Goal: Task Accomplishment & Management: Manage account settings

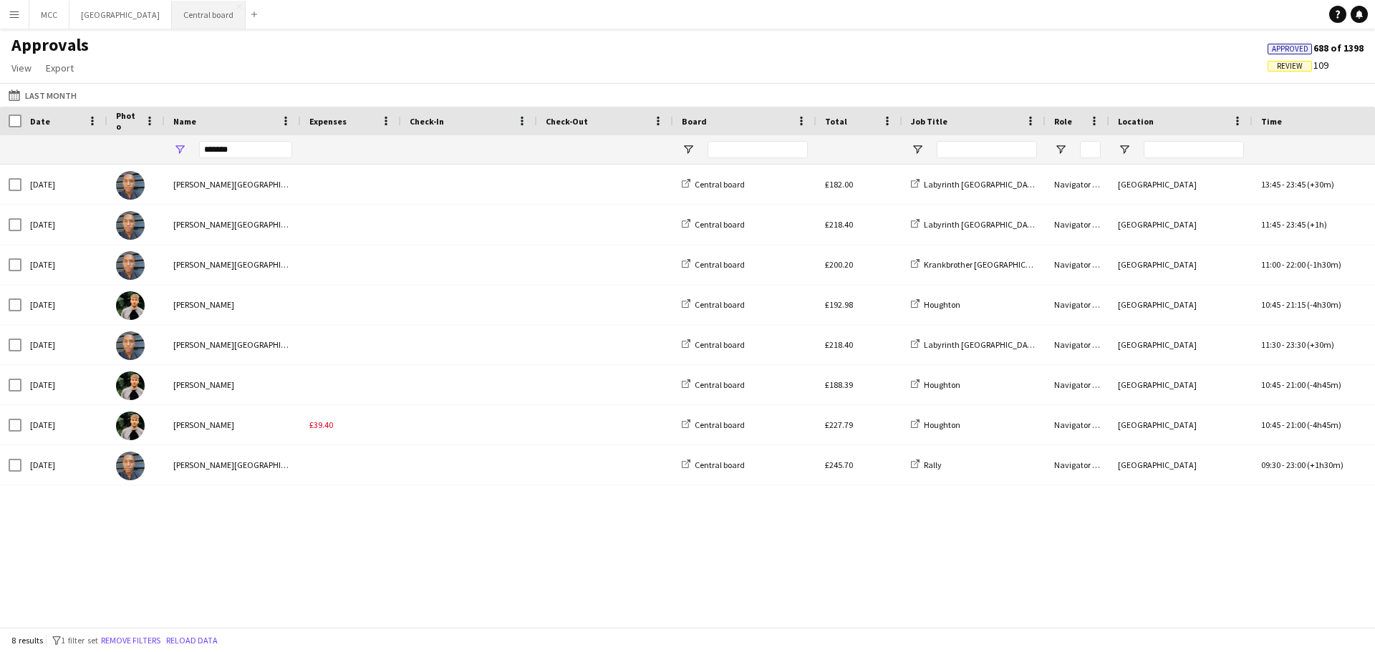
click at [213, 20] on button "Central board Close" at bounding box center [209, 15] width 74 height 28
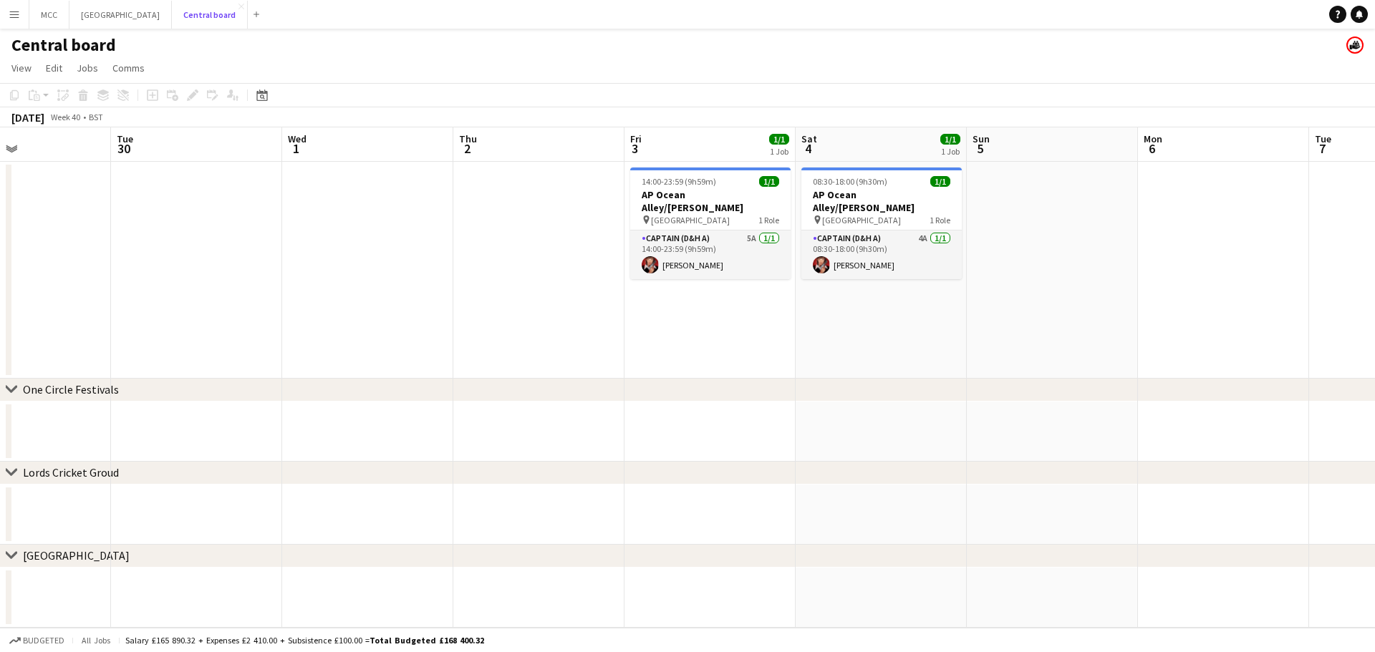
scroll to position [0, 407]
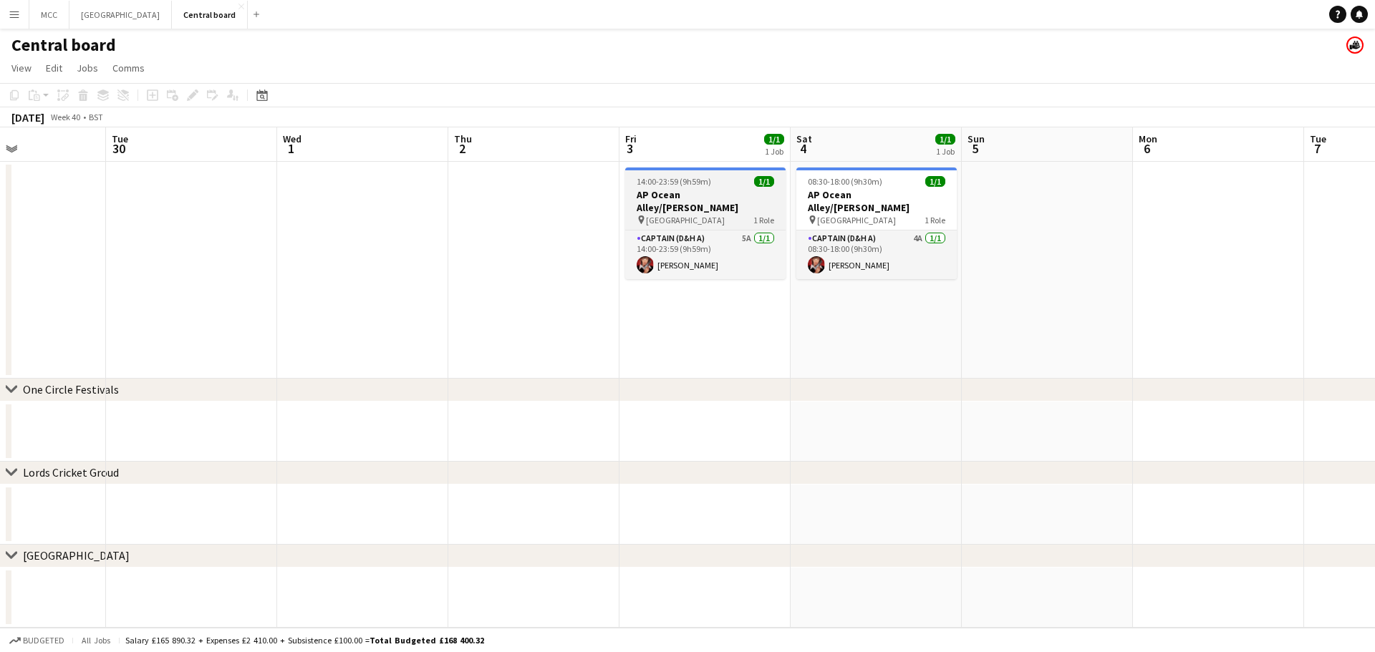
click at [726, 186] on div "14:00-23:59 (9h59m) 1/1" at bounding box center [705, 181] width 160 height 11
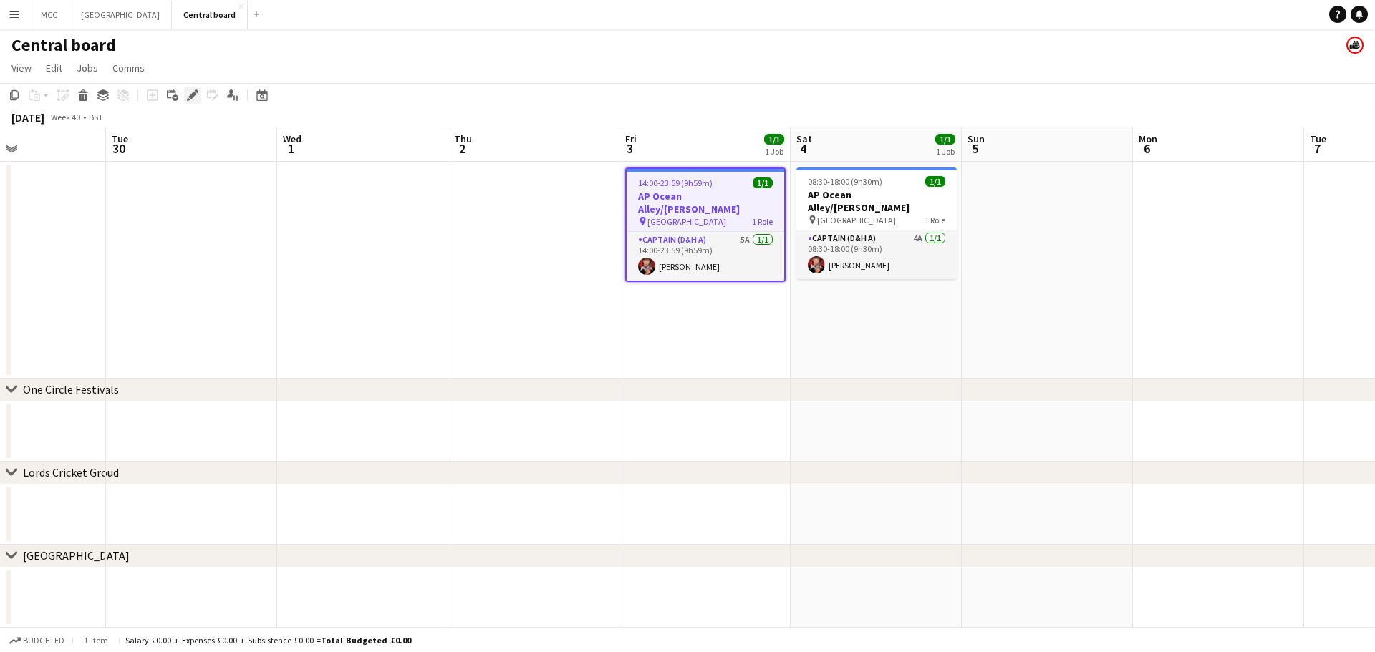
click at [189, 97] on icon at bounding box center [192, 96] width 8 height 8
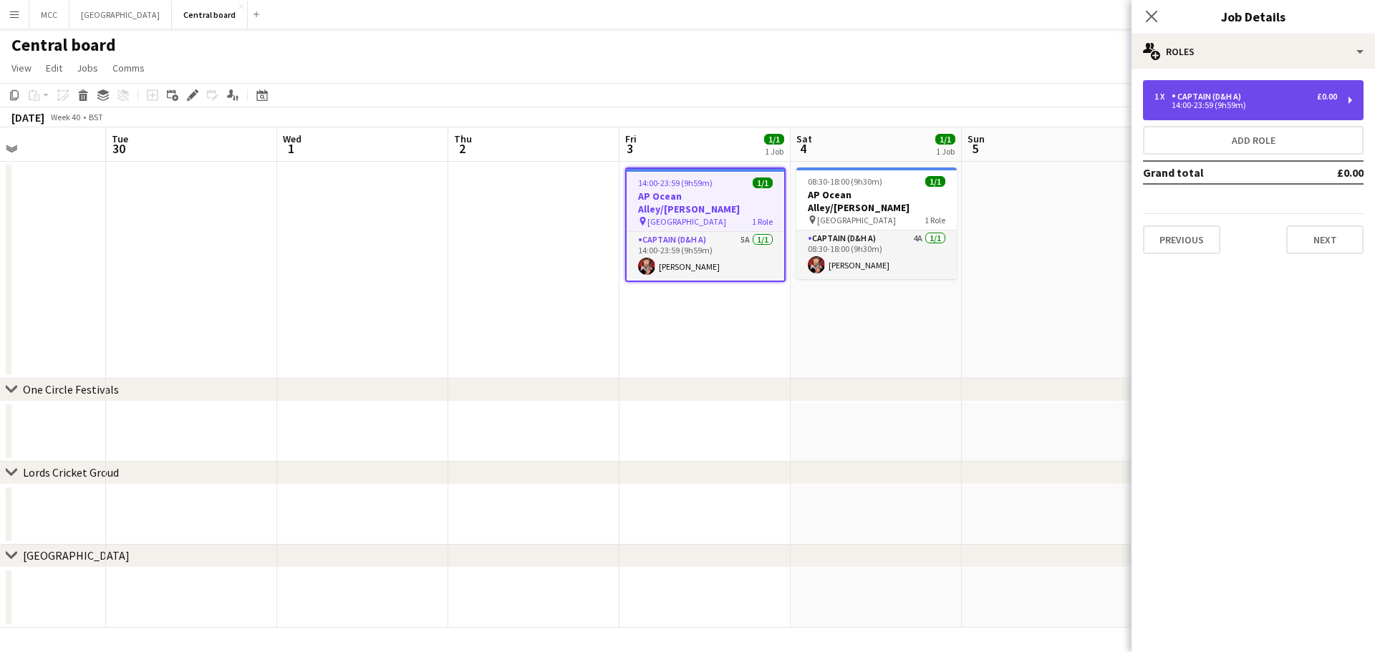
click at [1194, 94] on div "Captain (D&H A)" at bounding box center [1209, 97] width 75 height 10
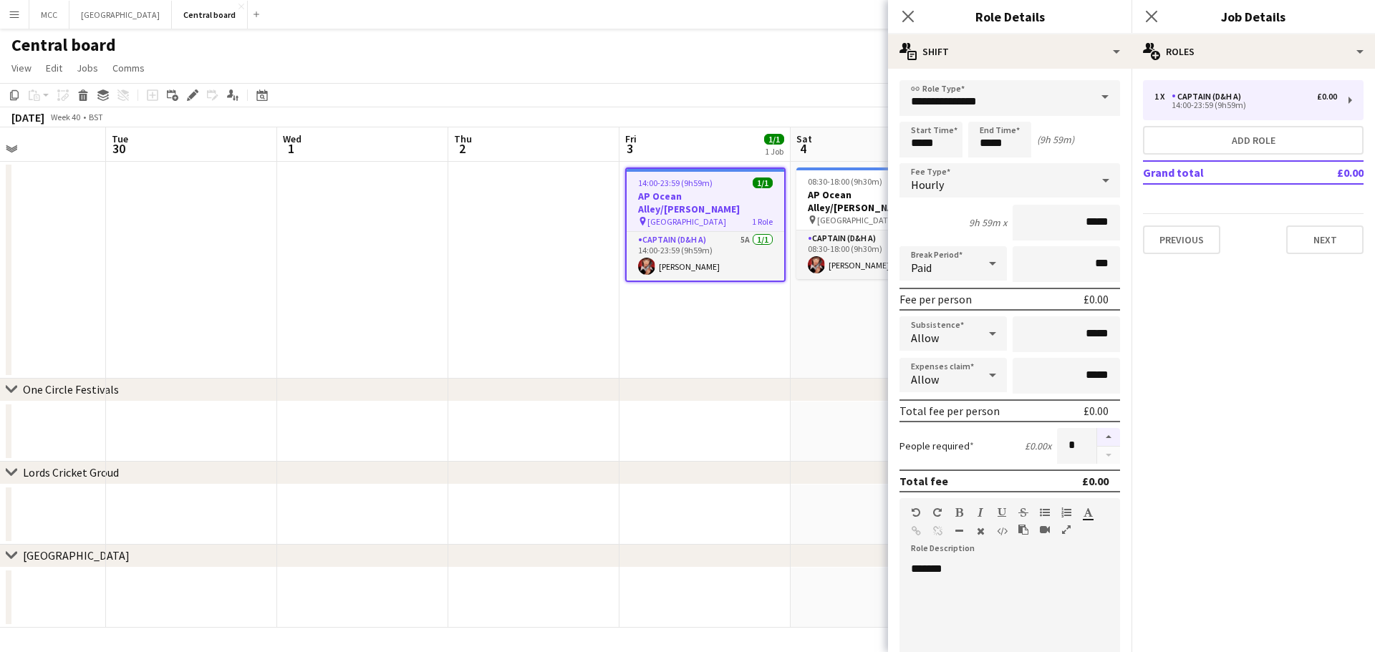
click at [1104, 439] on button "button" at bounding box center [1108, 437] width 23 height 19
type input "*"
click at [1227, 148] on button "Add role" at bounding box center [1253, 140] width 221 height 29
type input "**********"
type input "*****"
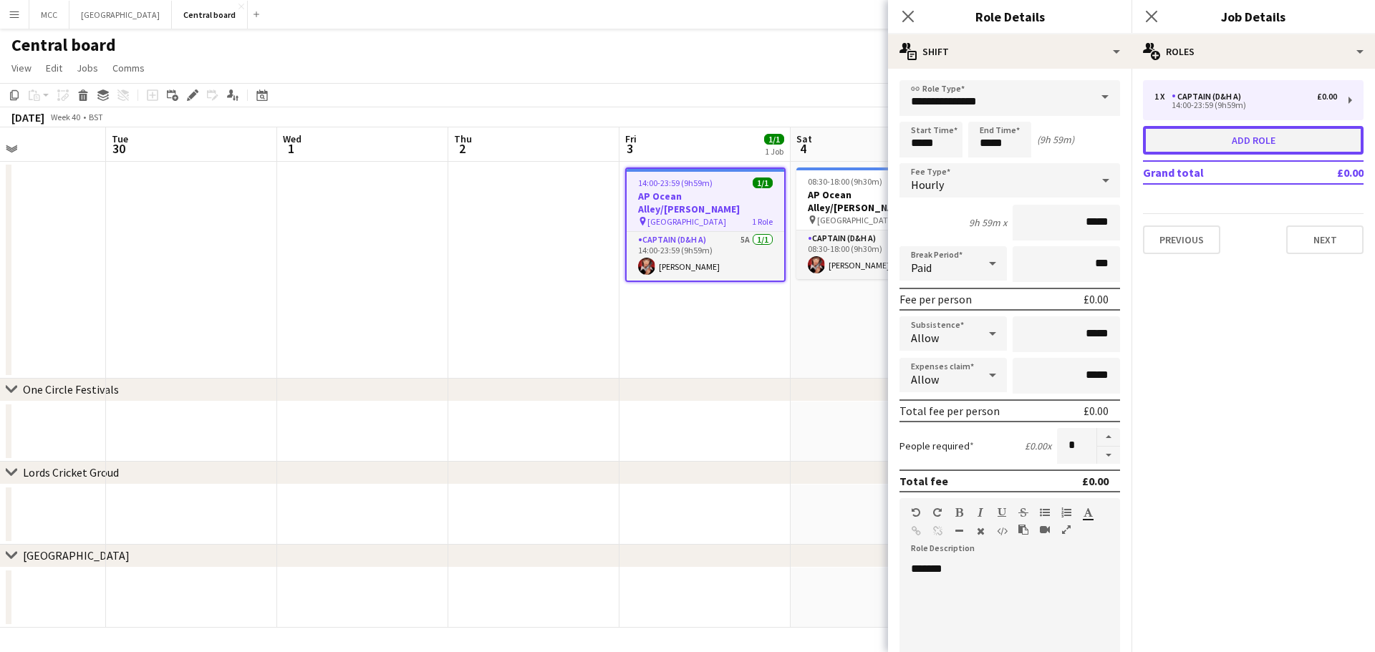
type input "*****"
type input "*"
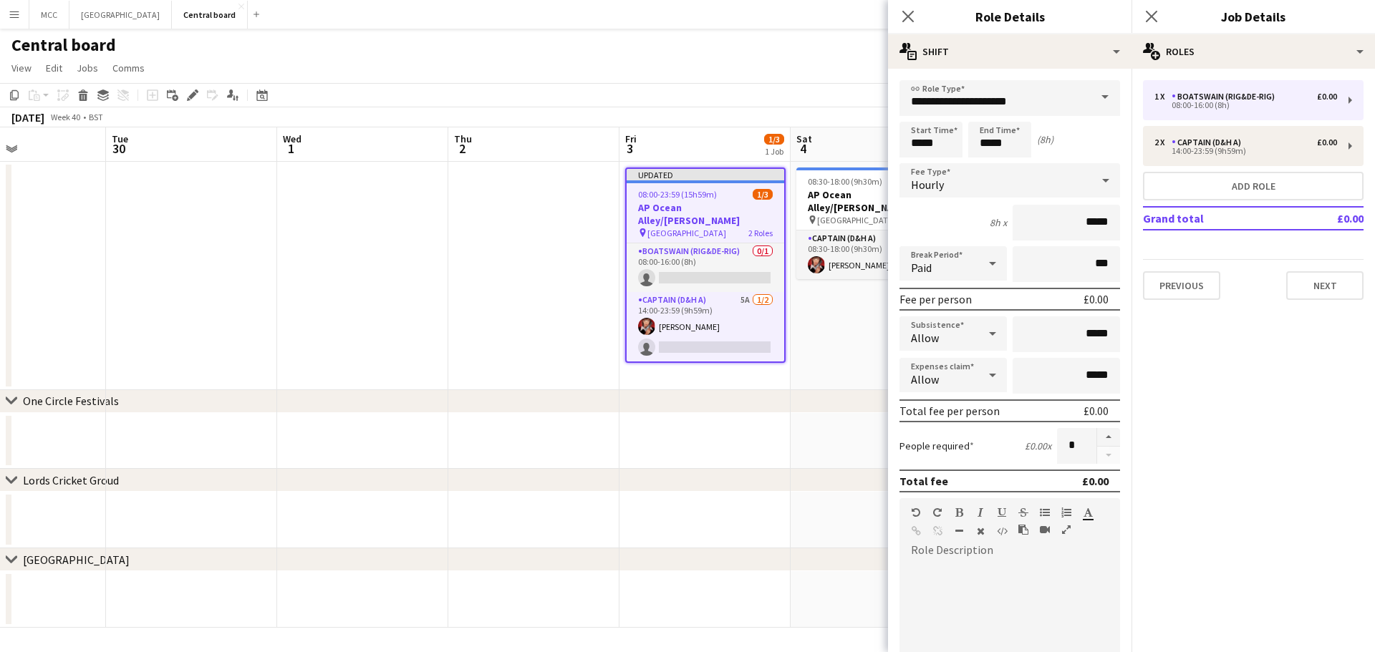
click at [1092, 99] on span at bounding box center [1105, 97] width 30 height 34
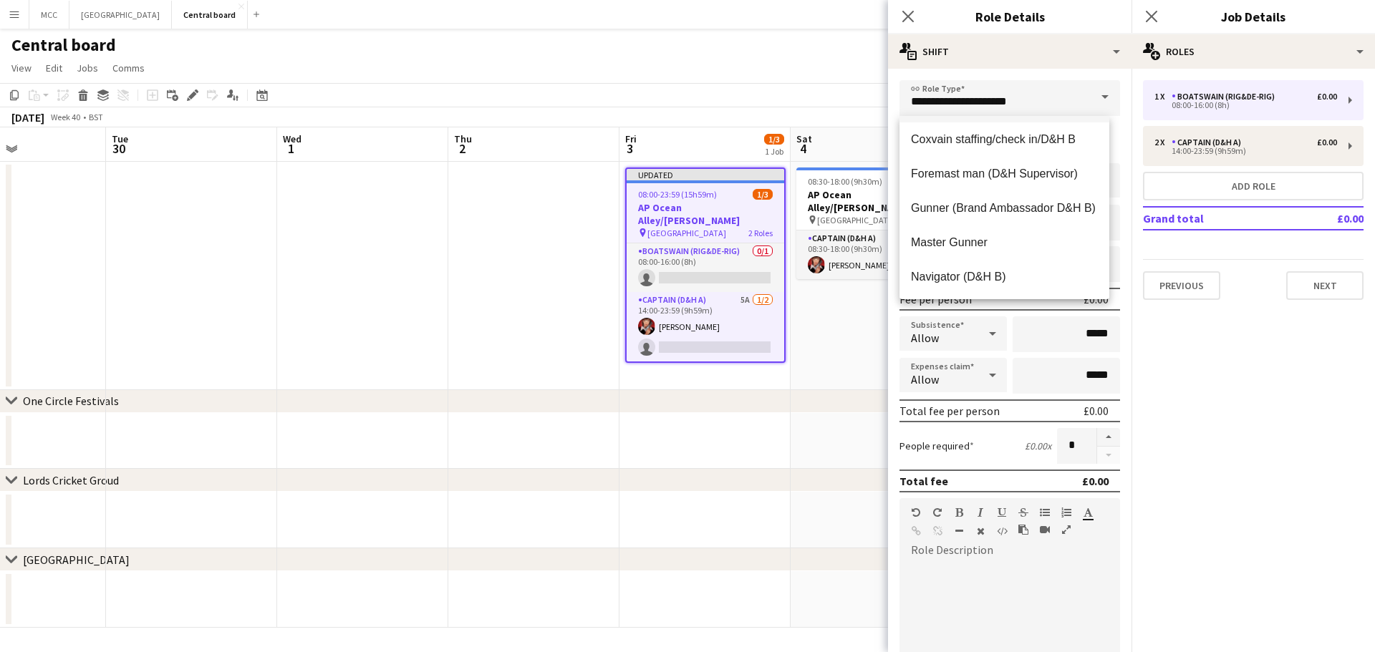
scroll to position [138, 0]
click at [963, 271] on span "Navigator (D&H B)" at bounding box center [1004, 276] width 187 height 14
type input "**********"
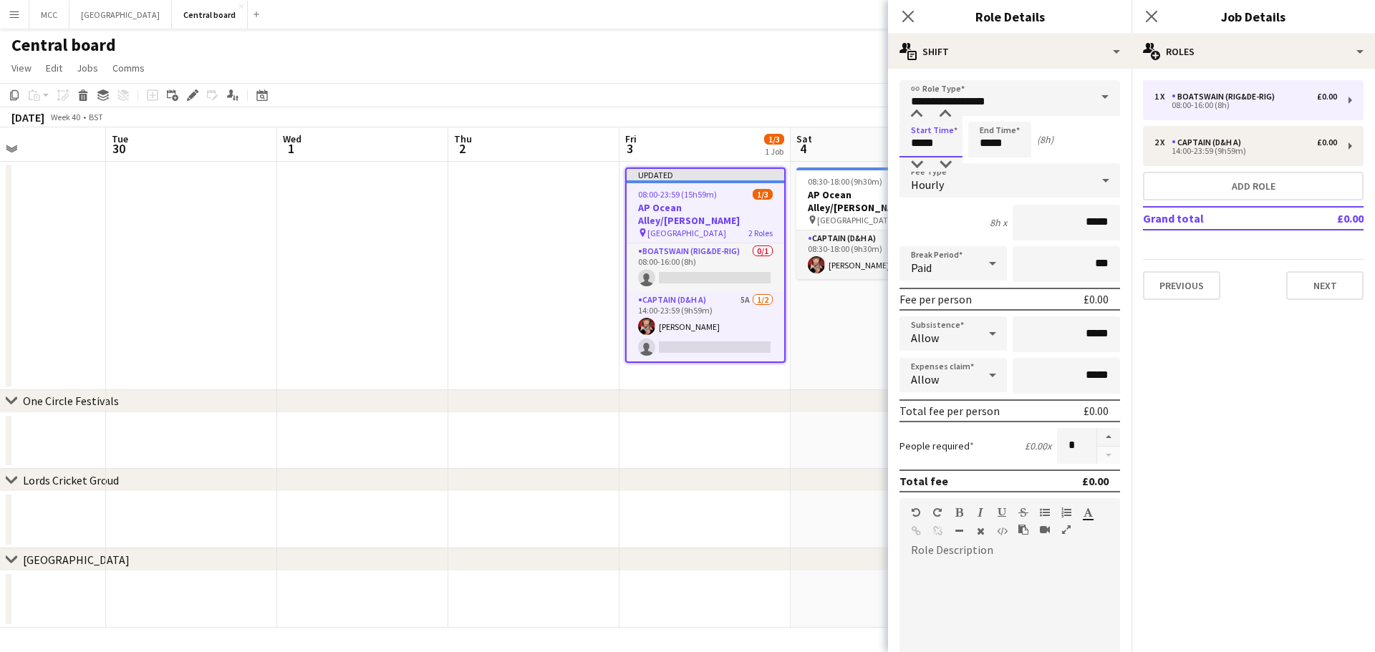
drag, startPoint x: 949, startPoint y: 144, endPoint x: 884, endPoint y: 150, distance: 64.8
click at [884, 150] on body "Menu Boards Boards Boards All jobs Status Workforce Workforce My Workforce Recr…" at bounding box center [687, 326] width 1375 height 652
type input "*****"
drag, startPoint x: 1016, startPoint y: 145, endPoint x: 939, endPoint y: 145, distance: 77.3
click at [939, 145] on div "Start Time ***** End Time ***** (2h)" at bounding box center [1009, 140] width 221 height 36
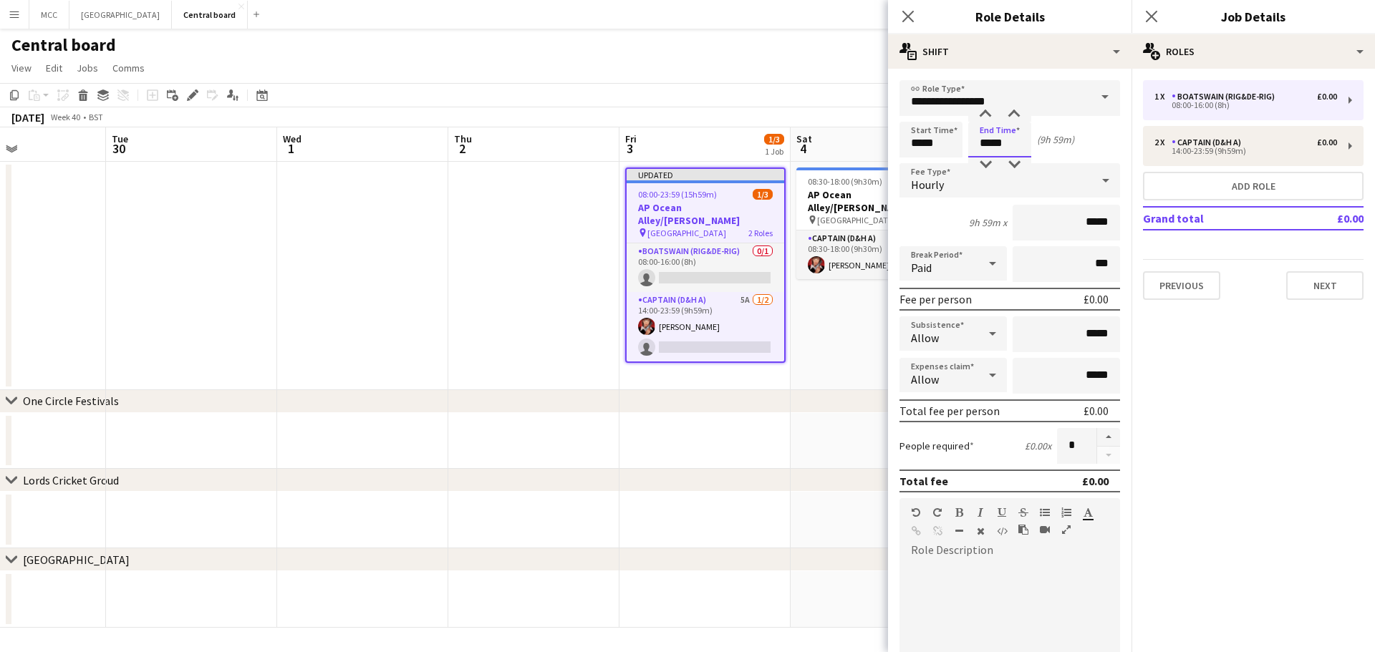
type input "*****"
click at [738, 459] on app-date-cell at bounding box center [704, 441] width 171 height 57
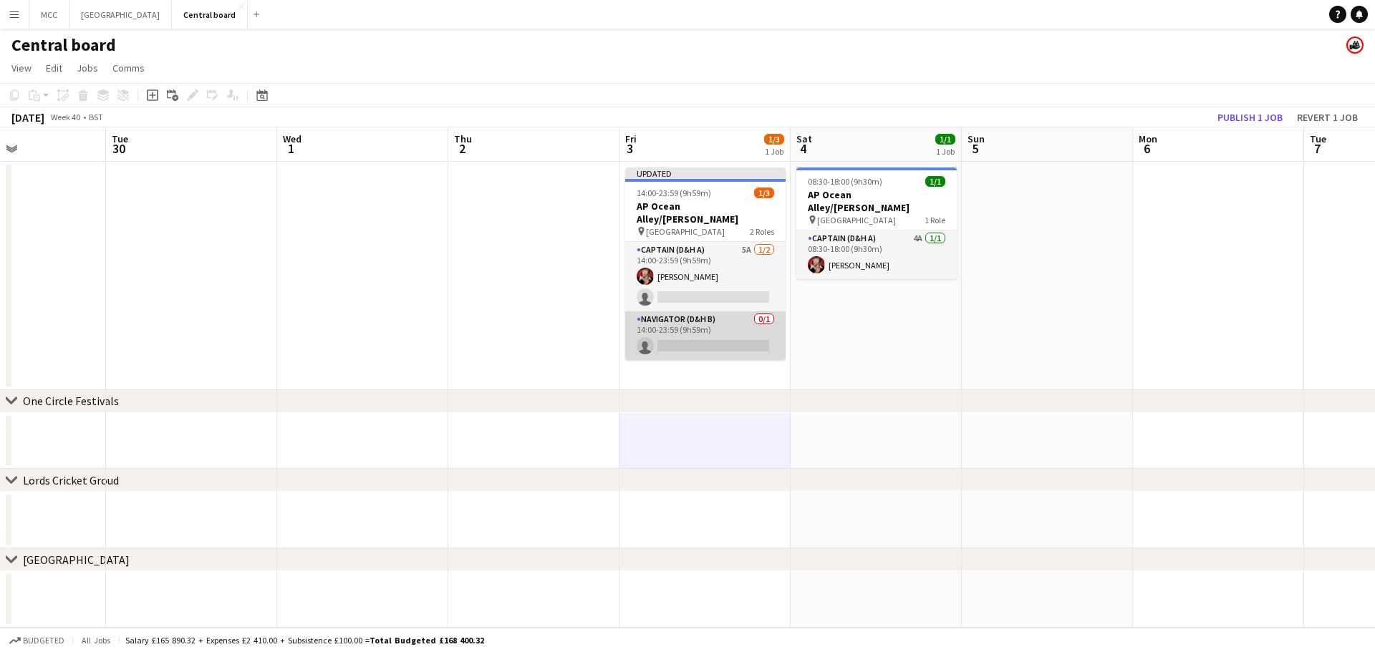
click at [728, 314] on app-card-role "Navigator (D&H B) 0/1 14:00-23:59 (9h59m) single-neutral-actions" at bounding box center [705, 336] width 160 height 49
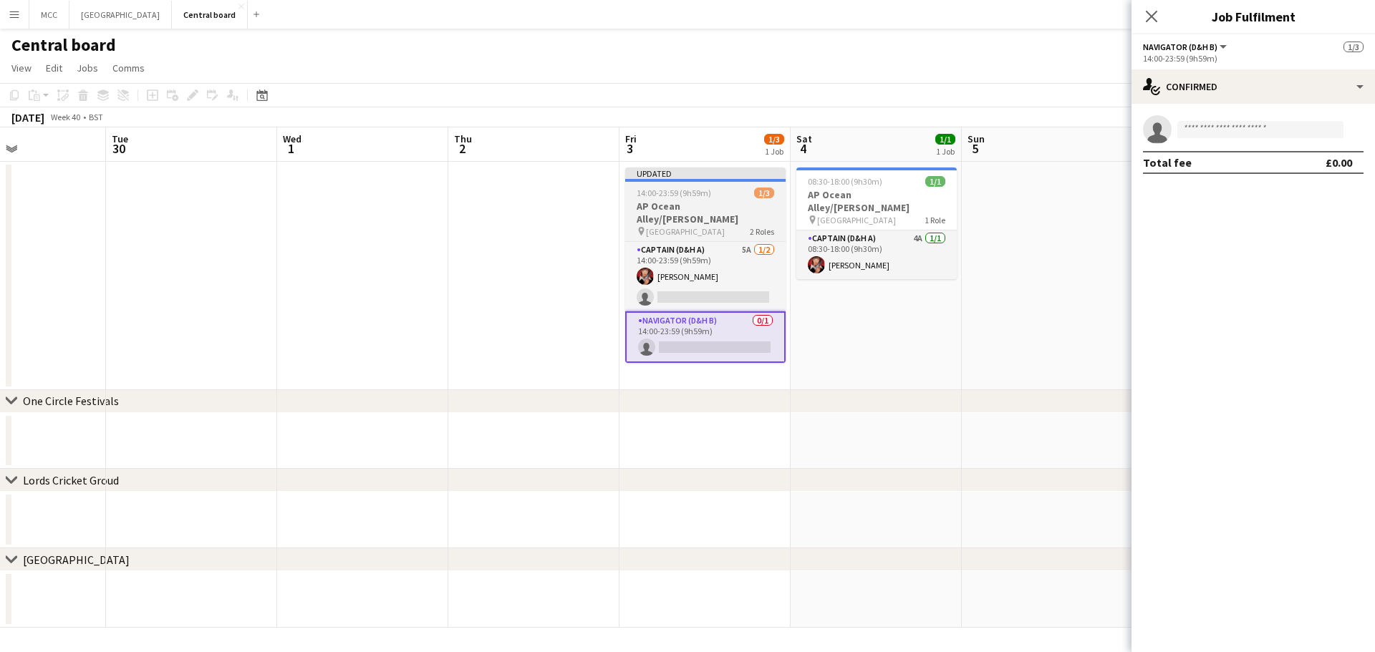
click at [684, 186] on app-job-card "Updated 14:00-23:59 (9h59m) 1/3 AP Ocean Alley/Dom Dolla pin Alexandra Palace 2…" at bounding box center [705, 266] width 160 height 196
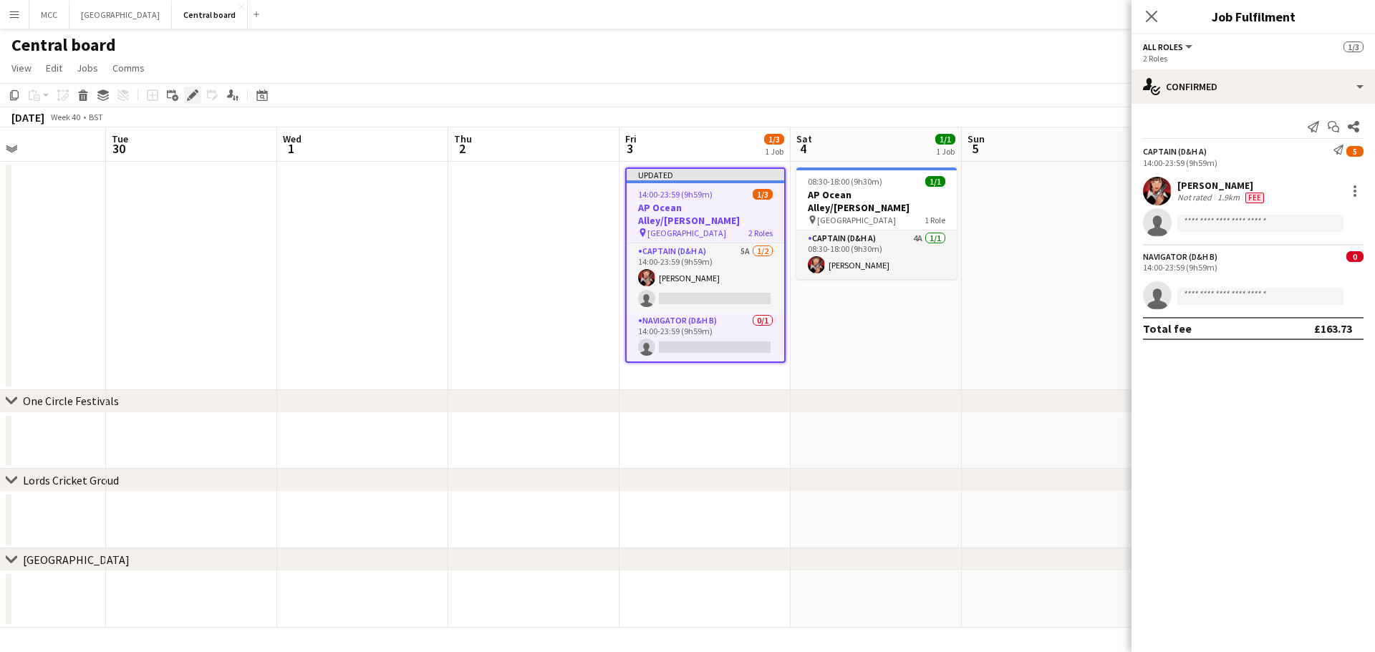
click at [188, 95] on icon "Edit" at bounding box center [192, 95] width 11 height 11
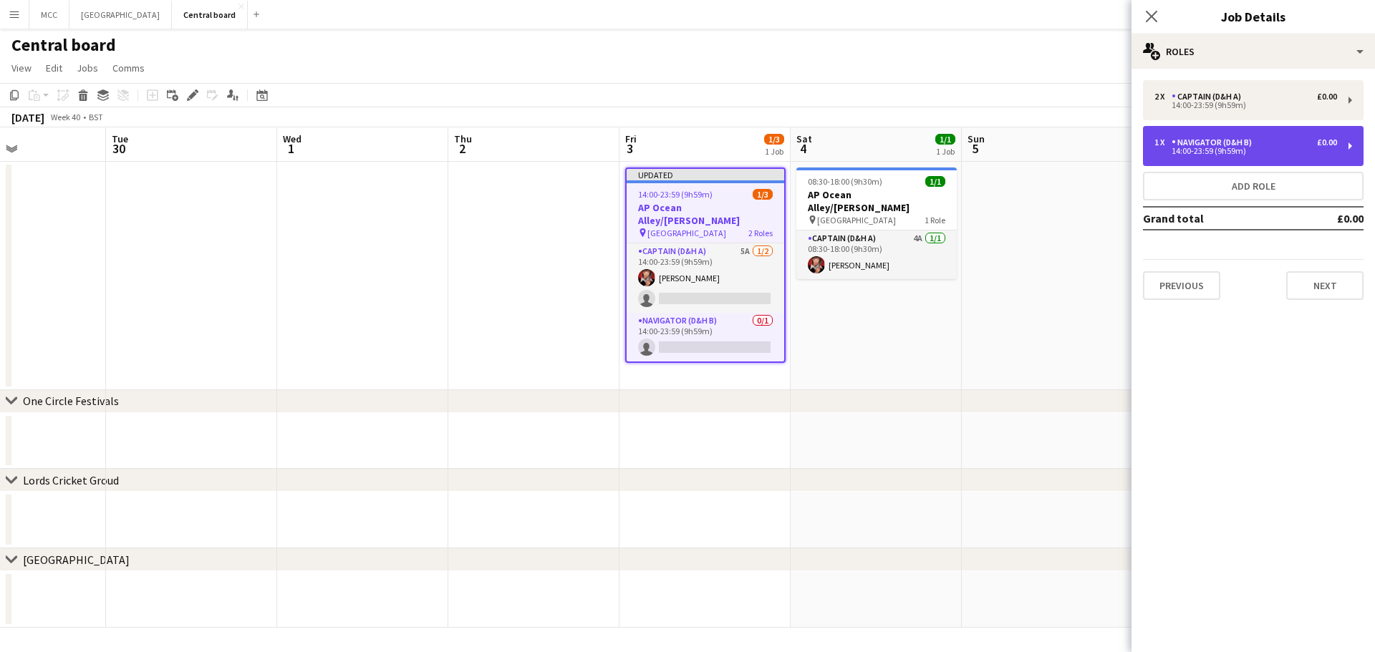
click at [1263, 145] on div "1 x Navigator (D&H B) £0.00" at bounding box center [1245, 142] width 183 height 10
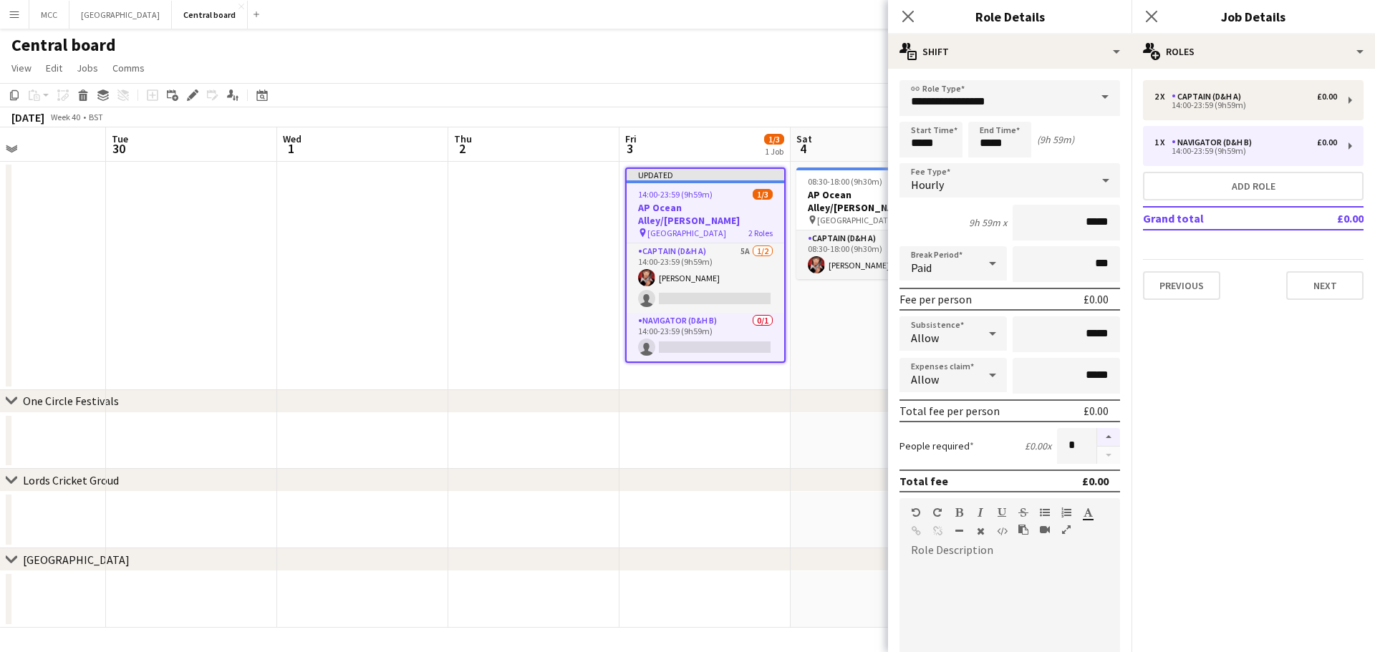
click at [1098, 438] on button "button" at bounding box center [1108, 437] width 23 height 19
type input "*"
click at [662, 418] on app-date-cell at bounding box center [704, 441] width 171 height 57
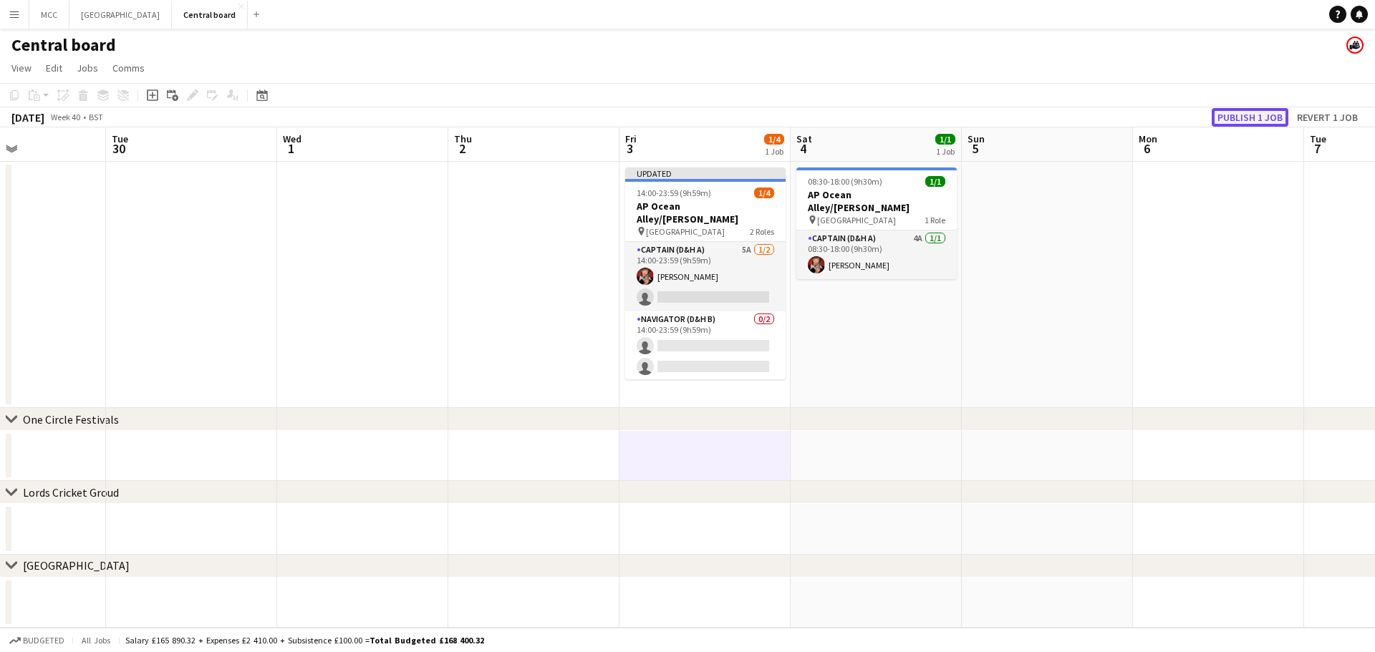
click at [1263, 114] on button "Publish 1 job" at bounding box center [1250, 117] width 77 height 19
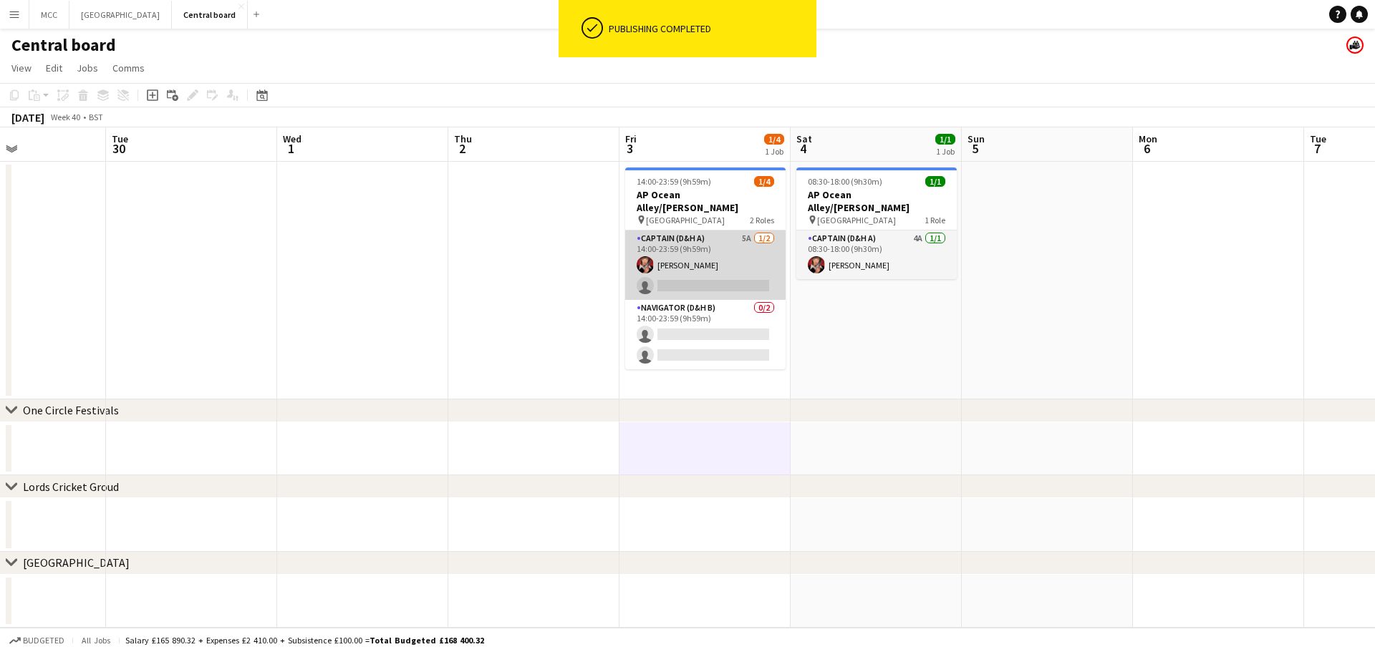
click at [720, 242] on app-card-role "Captain (D&H A) 5A [DATE] 14:00-23:59 (9h59m) [PERSON_NAME] single-neutral-acti…" at bounding box center [705, 265] width 160 height 69
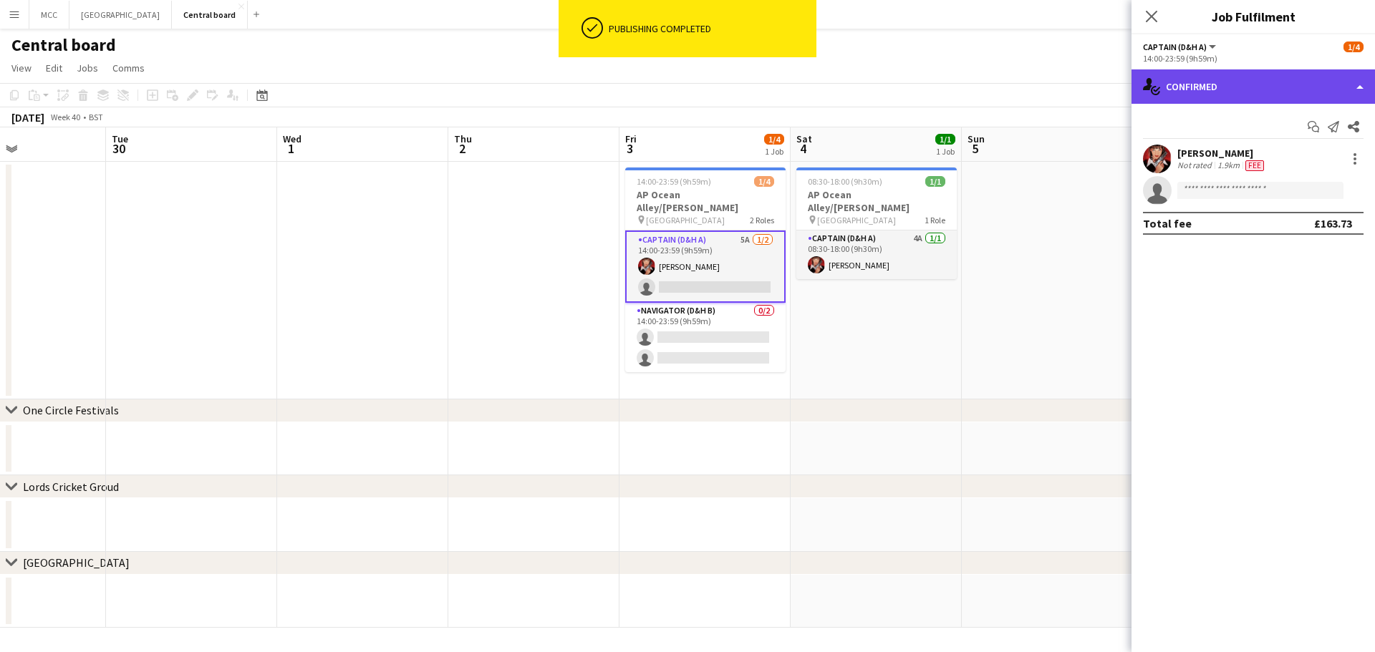
click at [1286, 79] on div "single-neutral-actions-check-2 Confirmed" at bounding box center [1252, 86] width 243 height 34
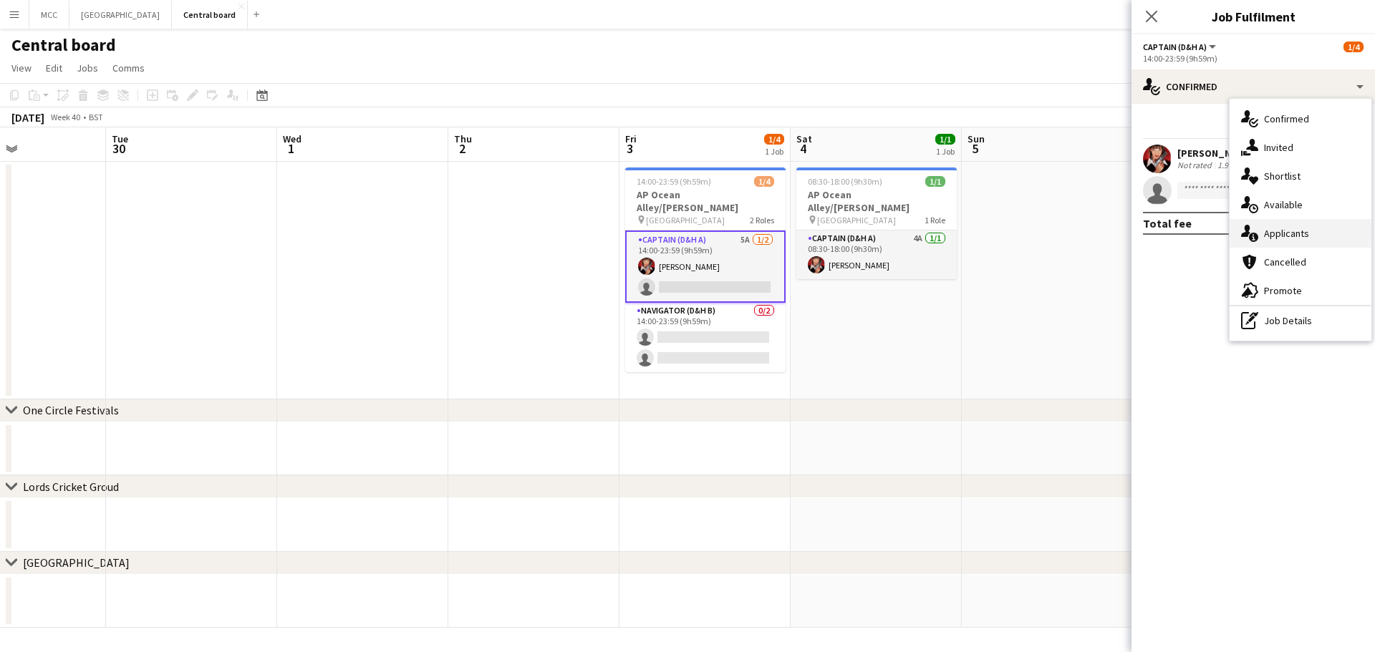
click at [1295, 228] on span "Applicants" at bounding box center [1286, 233] width 45 height 13
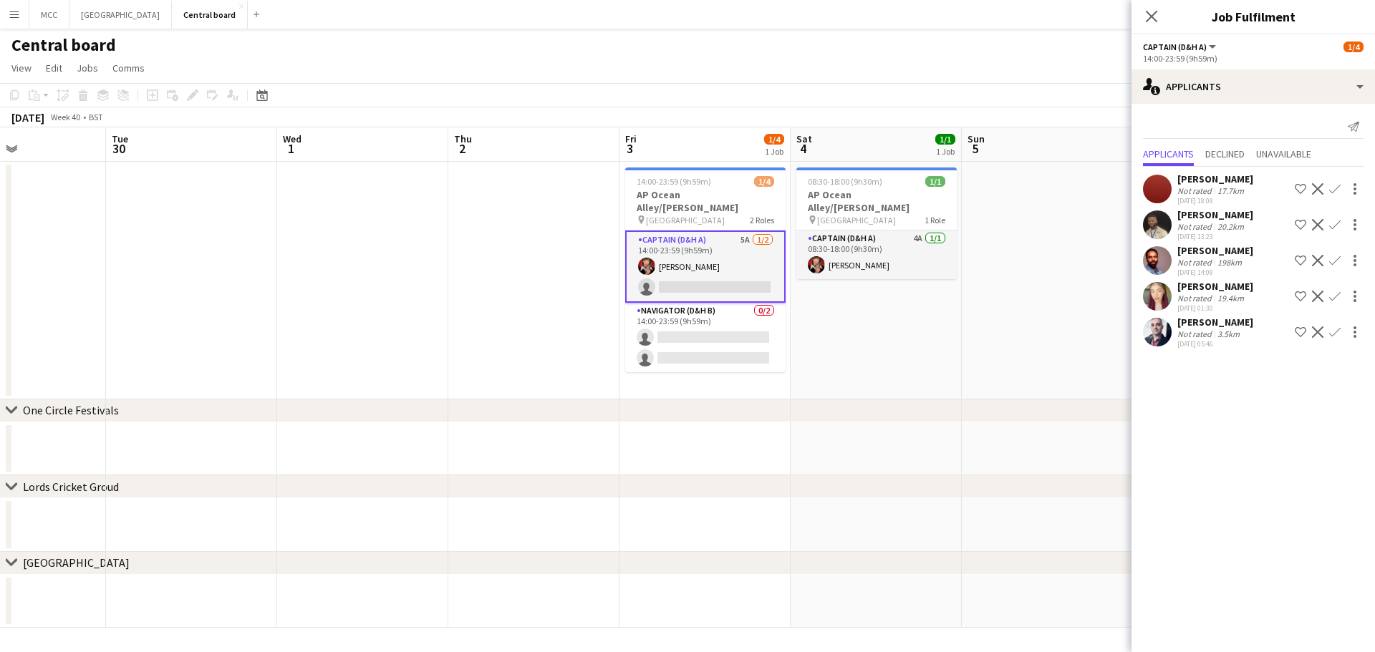
click at [416, 319] on app-date-cell at bounding box center [362, 281] width 171 height 238
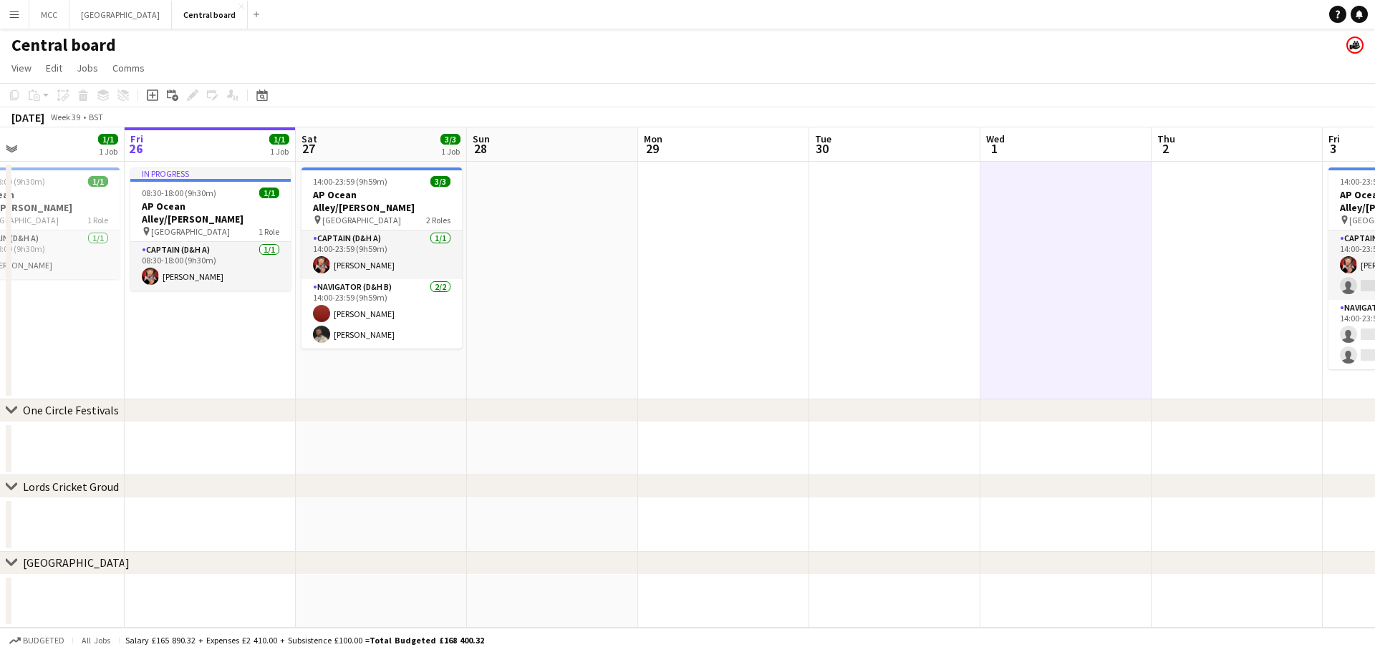
scroll to position [0, 388]
click at [416, 319] on app-card-role "Navigator (D&H B) [DATE] 14:00-23:59 (9h59m) [PERSON_NAME]" at bounding box center [382, 313] width 160 height 69
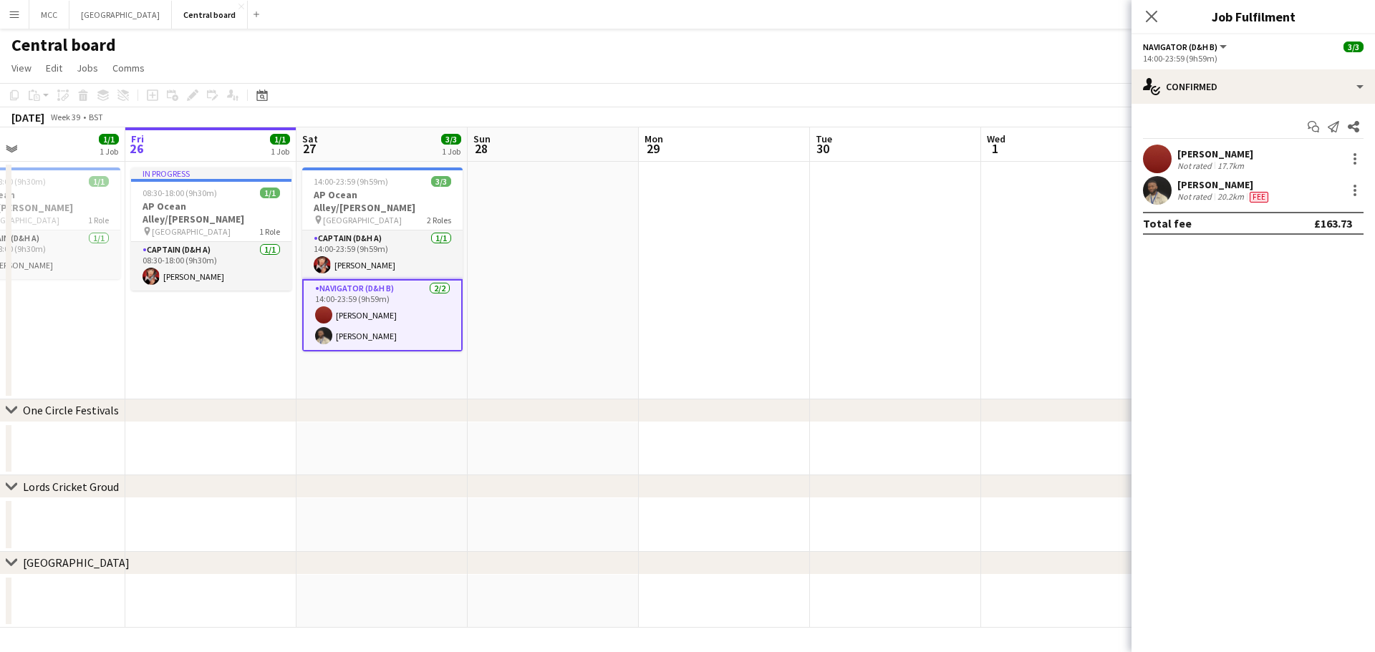
click at [549, 292] on app-date-cell at bounding box center [553, 281] width 171 height 238
